Goal: Task Accomplishment & Management: Manage account settings

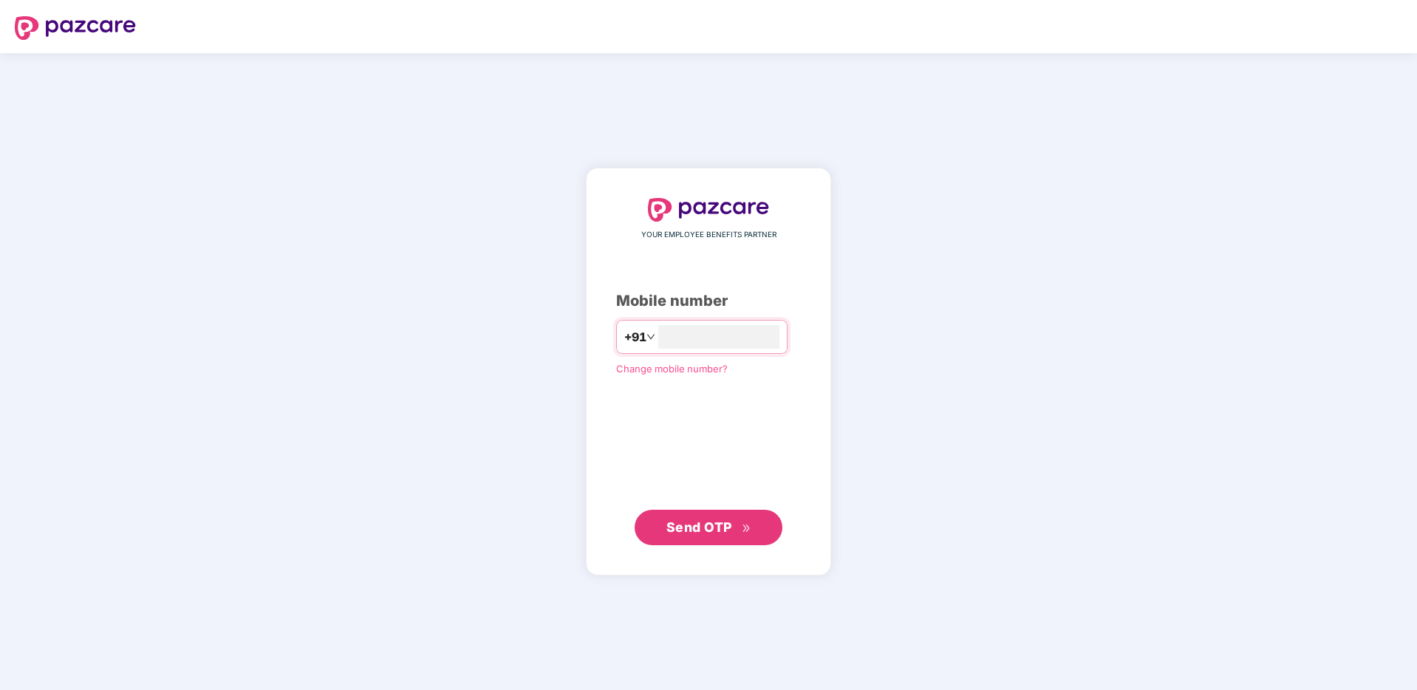
type input "**********"
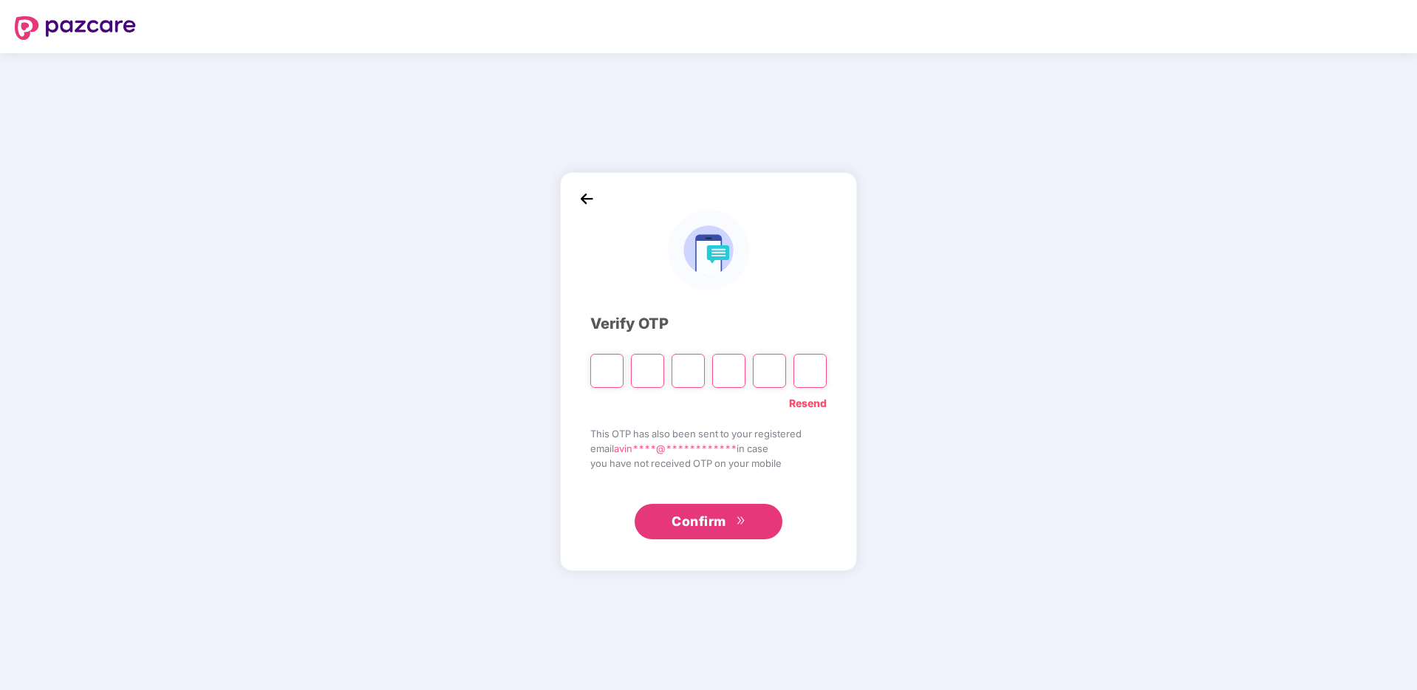
paste input "*"
type input "*"
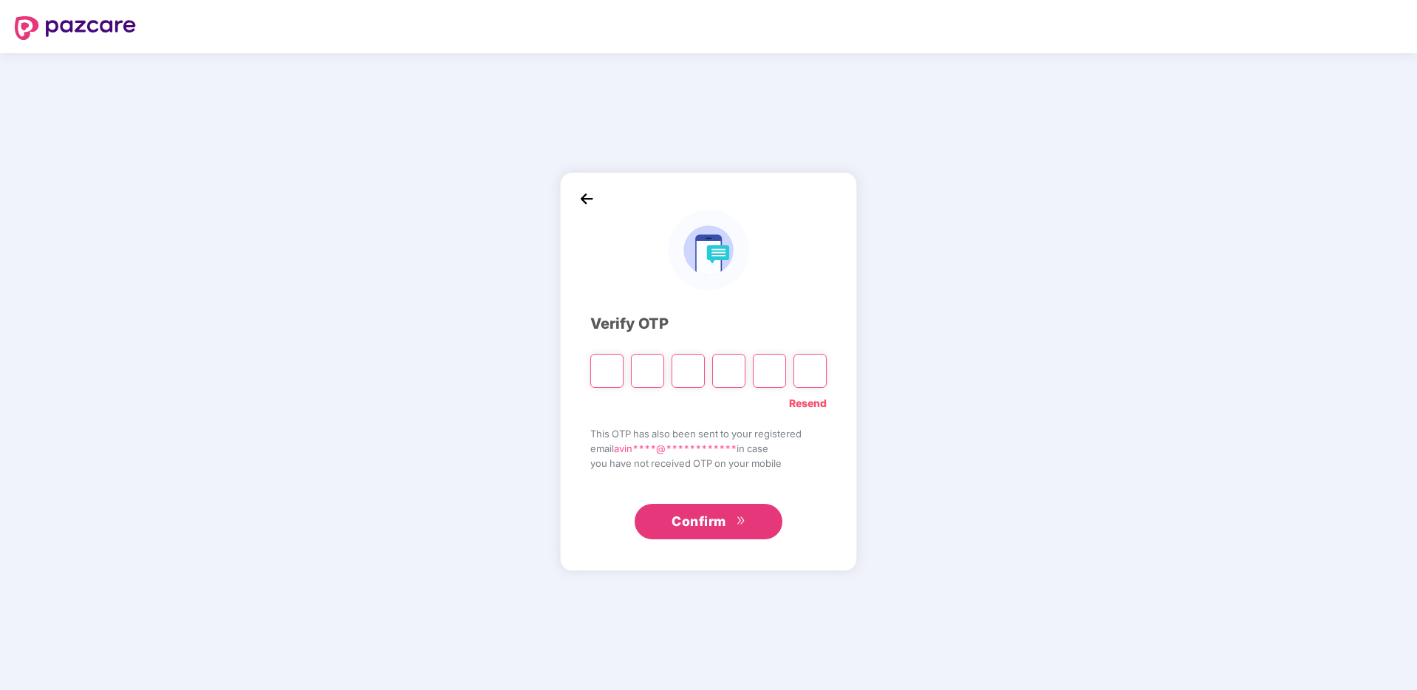
type input "*"
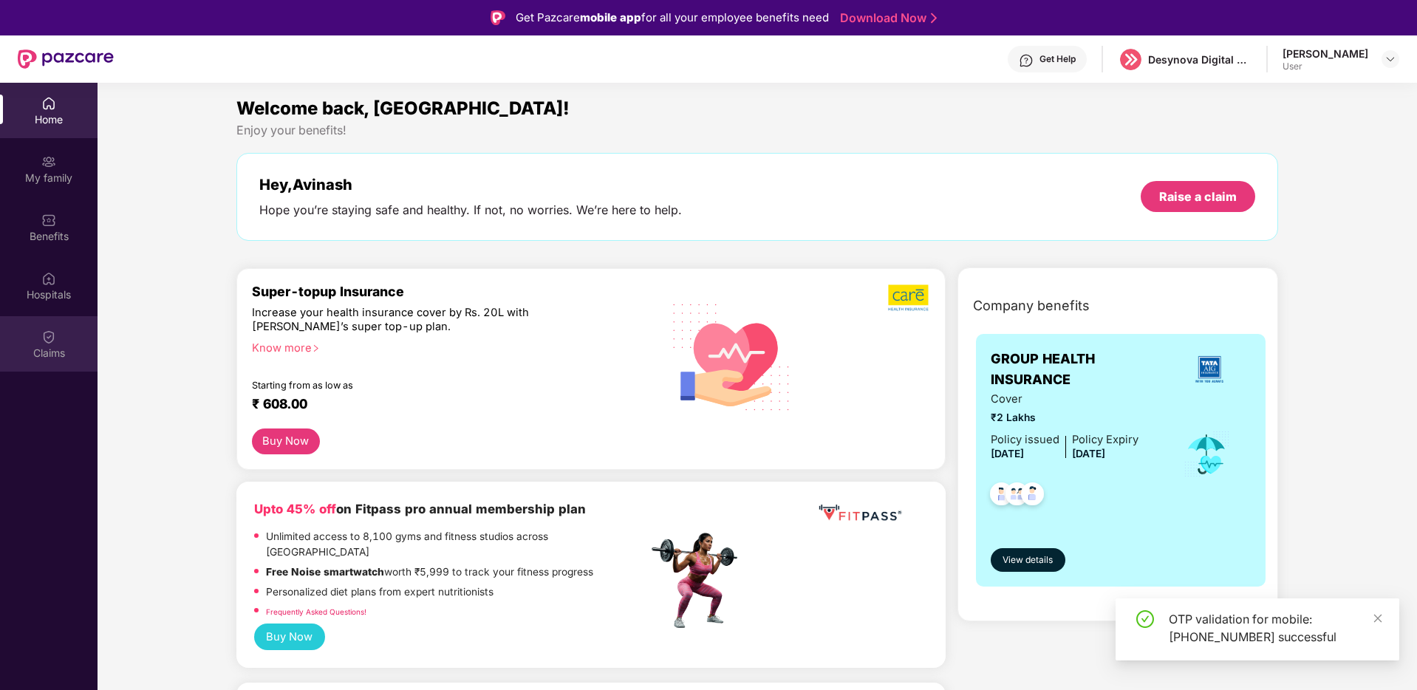
click at [30, 350] on div "Claims" at bounding box center [49, 353] width 98 height 15
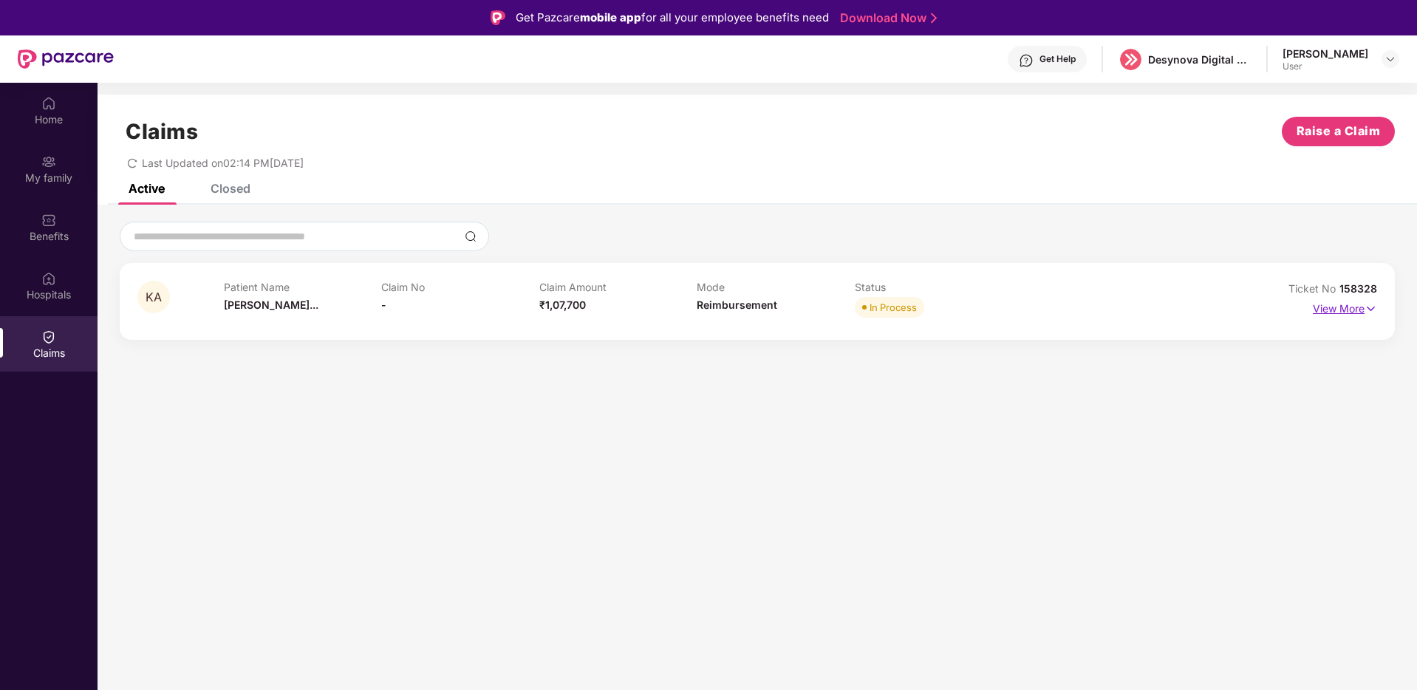
click at [1368, 306] on img at bounding box center [1370, 309] width 13 height 16
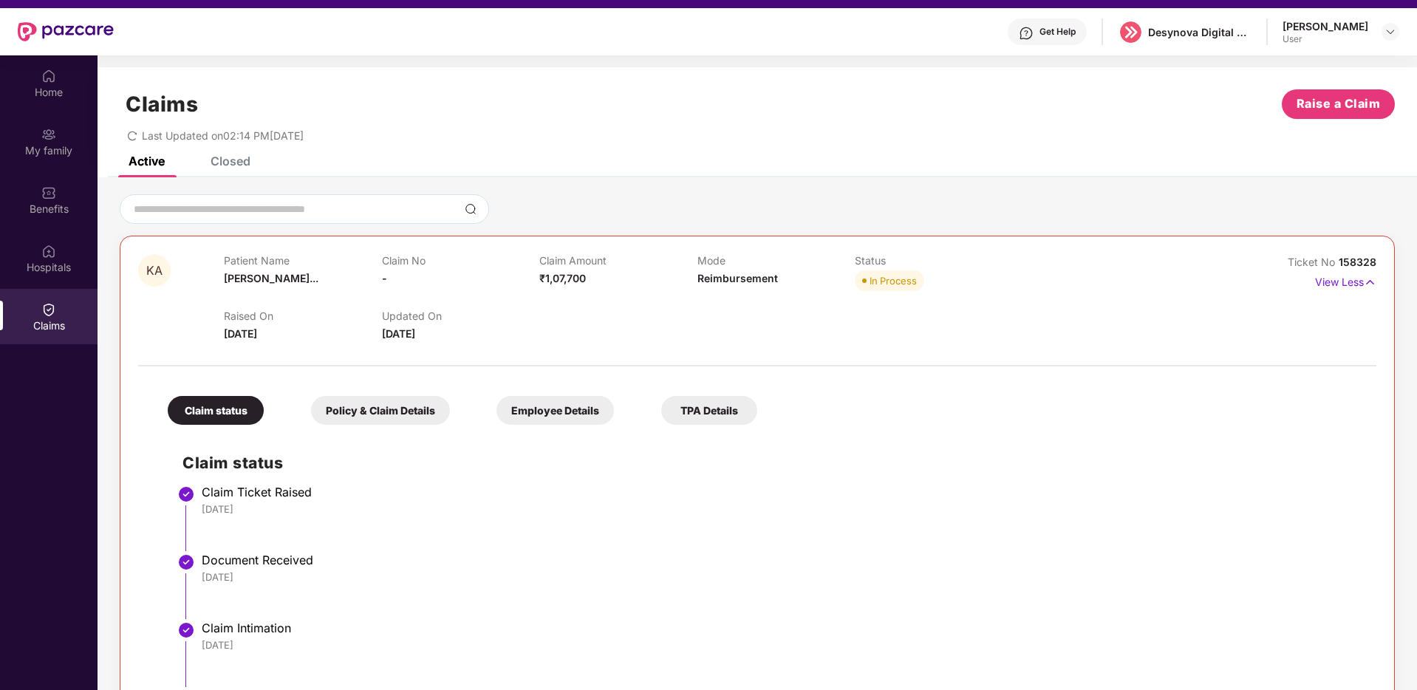
scroll to position [24, 0]
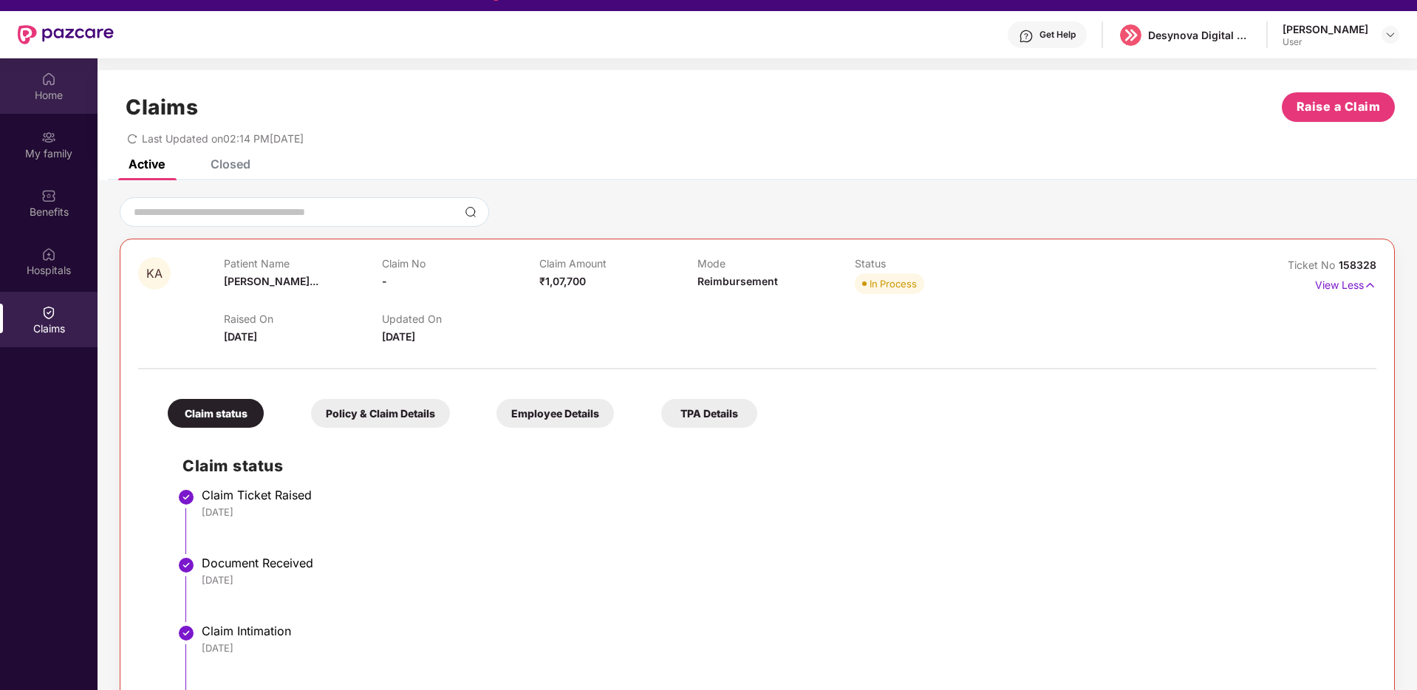
click at [40, 88] on div "Home" at bounding box center [49, 95] width 98 height 15
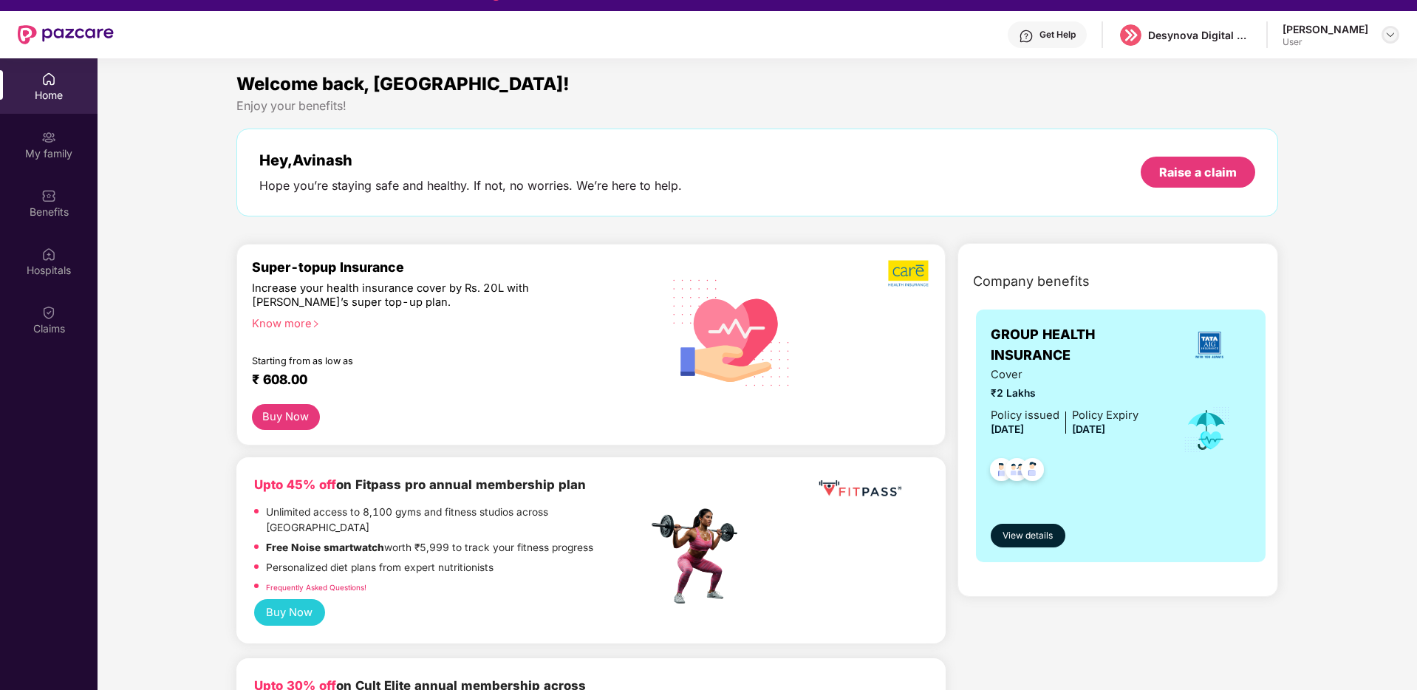
click at [1383, 28] on div at bounding box center [1390, 35] width 18 height 18
click at [1253, 69] on div "Logout" at bounding box center [1321, 69] width 192 height 29
